Goal: Information Seeking & Learning: Understand process/instructions

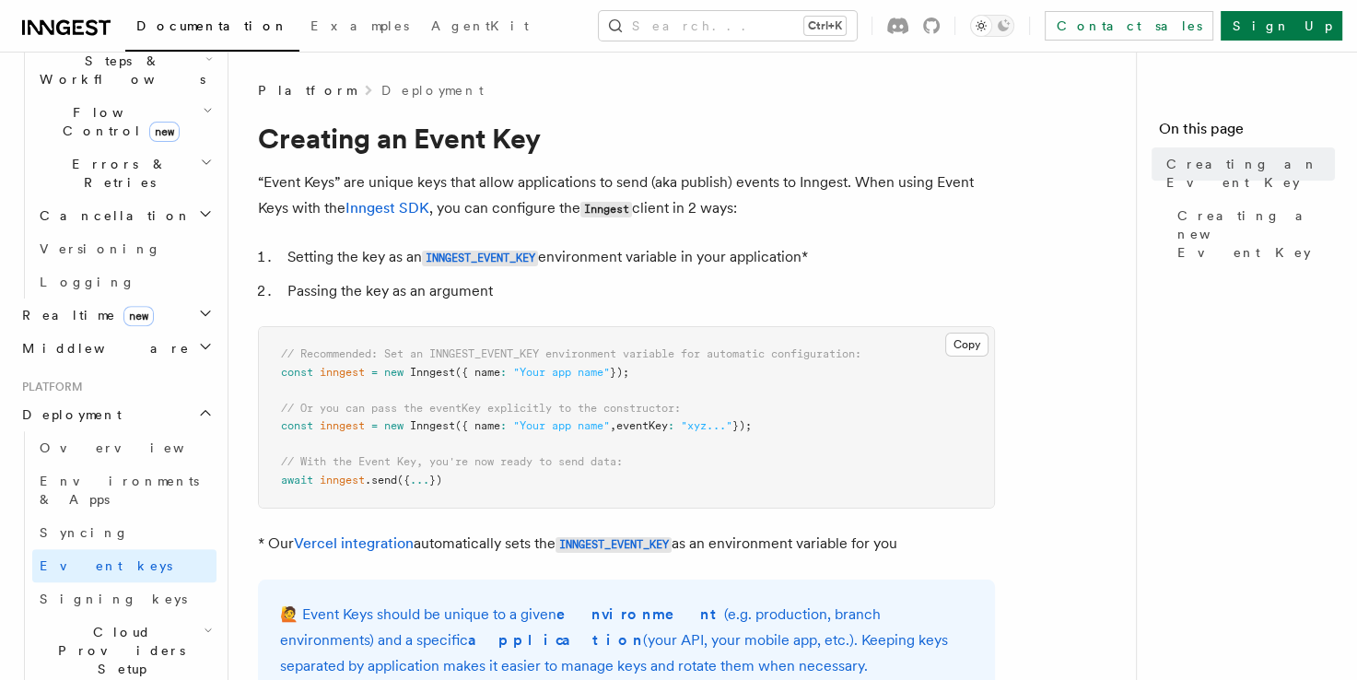
scroll to position [637, 0]
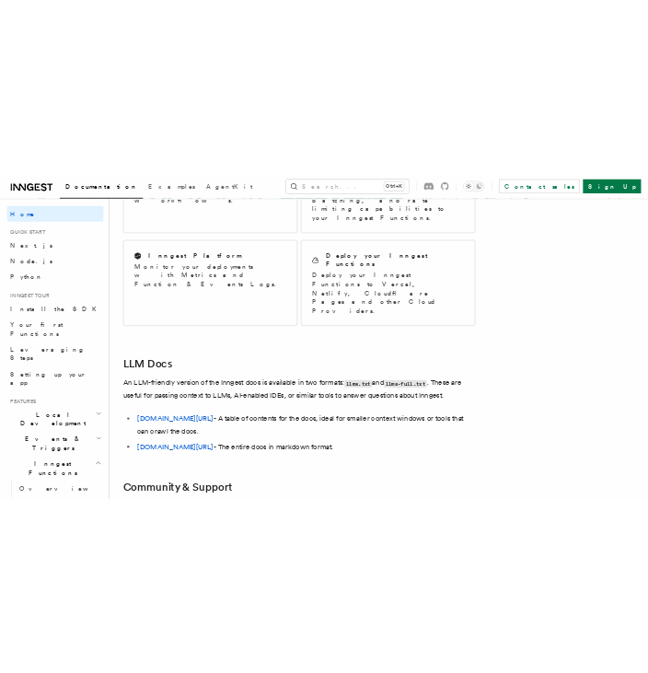
scroll to position [1653, 0]
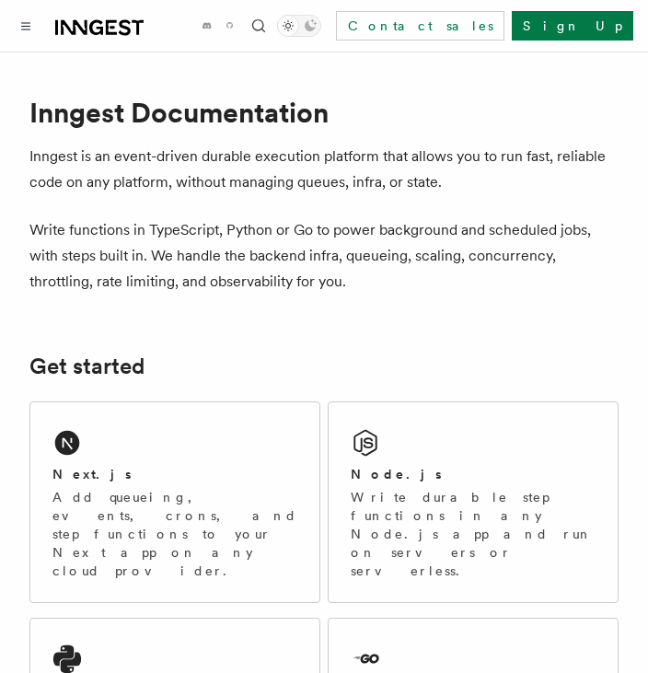
click at [148, 396] on div "Next.js Add queueing, events, crons, and step functions to your Next app on any…" at bounding box center [324, 619] width 590 height 451
click at [171, 473] on div "Next.js" at bounding box center [175, 474] width 245 height 19
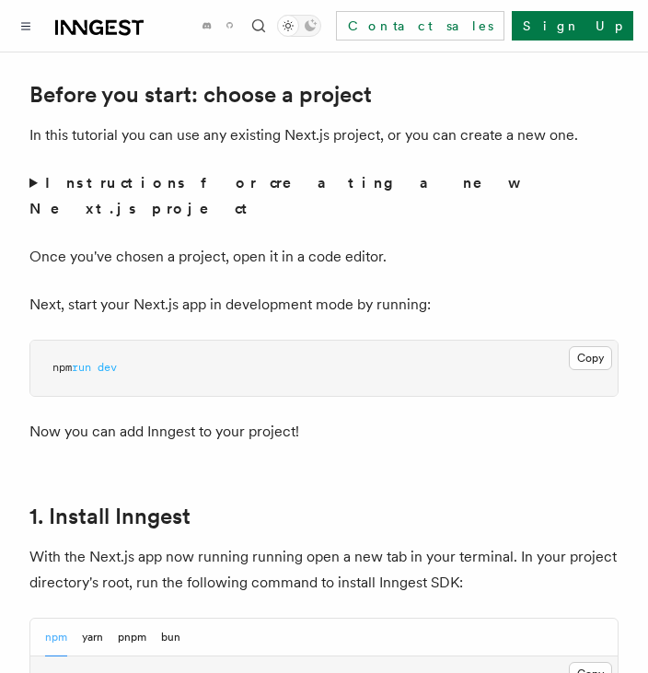
scroll to position [667, 0]
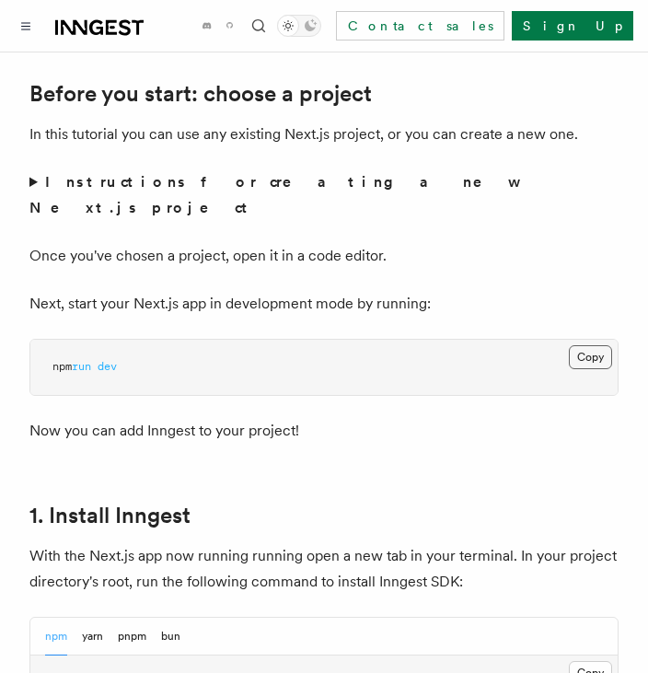
click at [587, 345] on button "Copy Copied" at bounding box center [590, 357] width 43 height 24
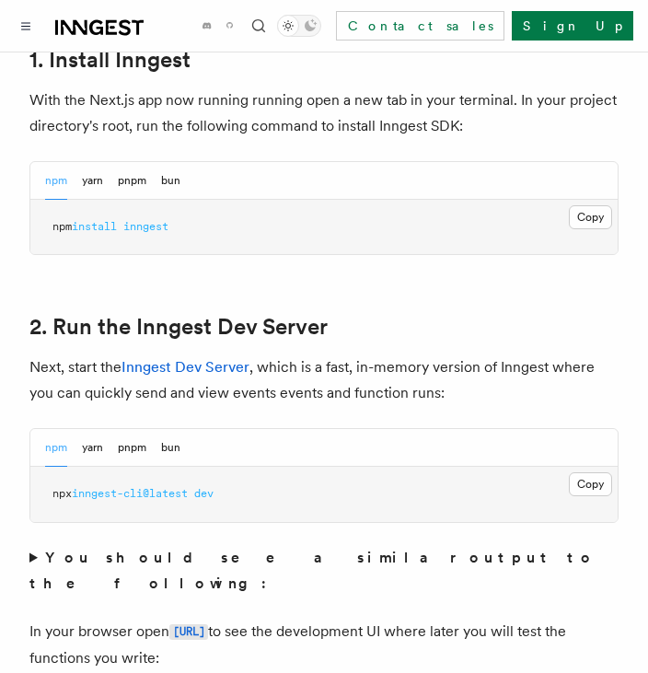
scroll to position [1124, 0]
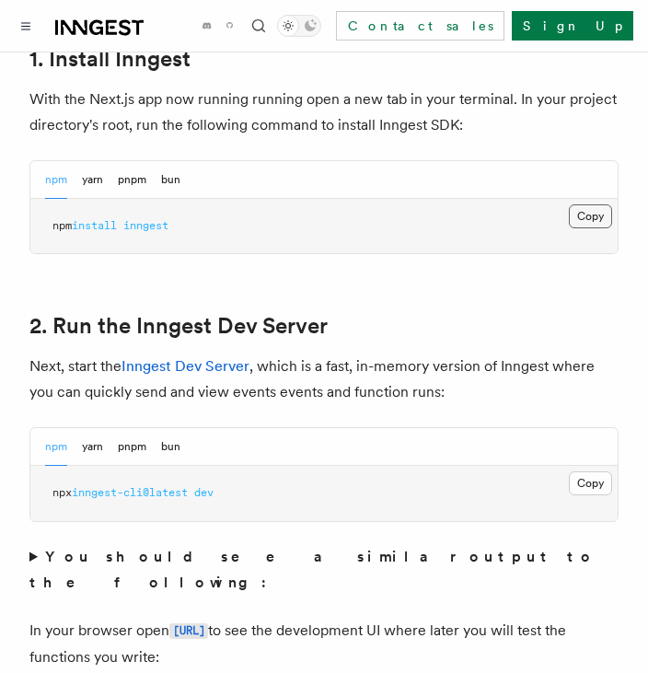
click at [602, 204] on button "Copy Copied" at bounding box center [590, 216] width 43 height 24
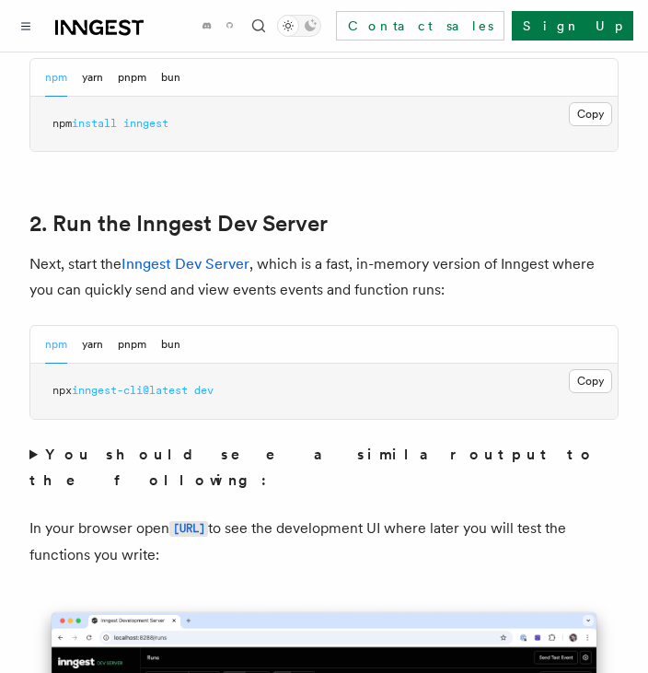
scroll to position [1227, 0]
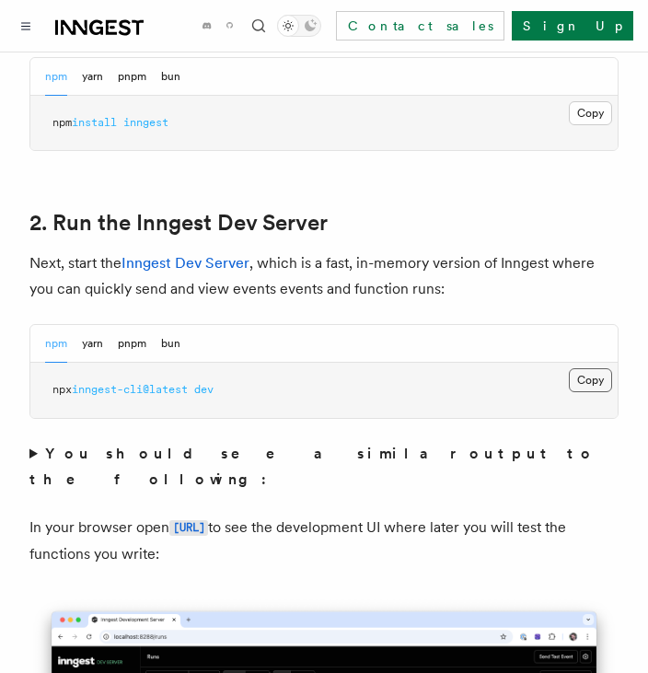
click at [597, 368] on button "Copy Copied" at bounding box center [590, 380] width 43 height 24
